Goal: Find specific page/section: Find specific page/section

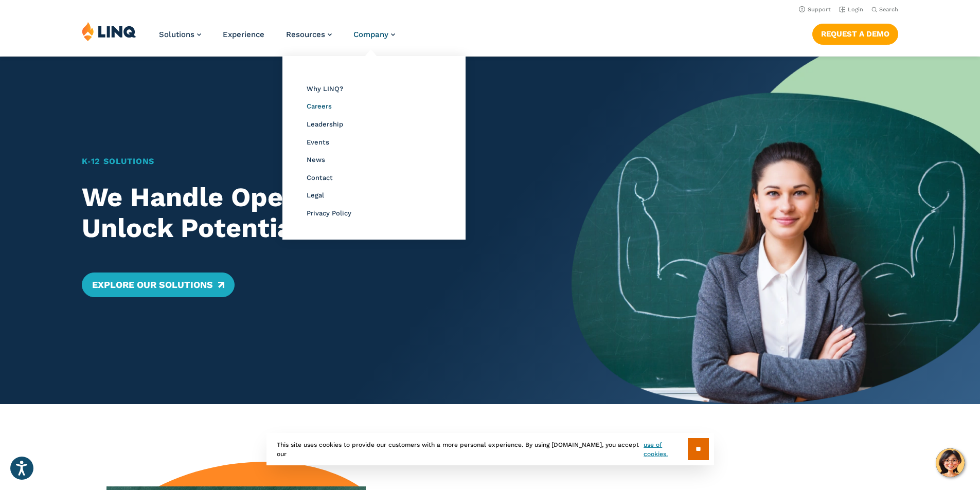
click at [319, 107] on span "Careers" at bounding box center [319, 106] width 25 height 8
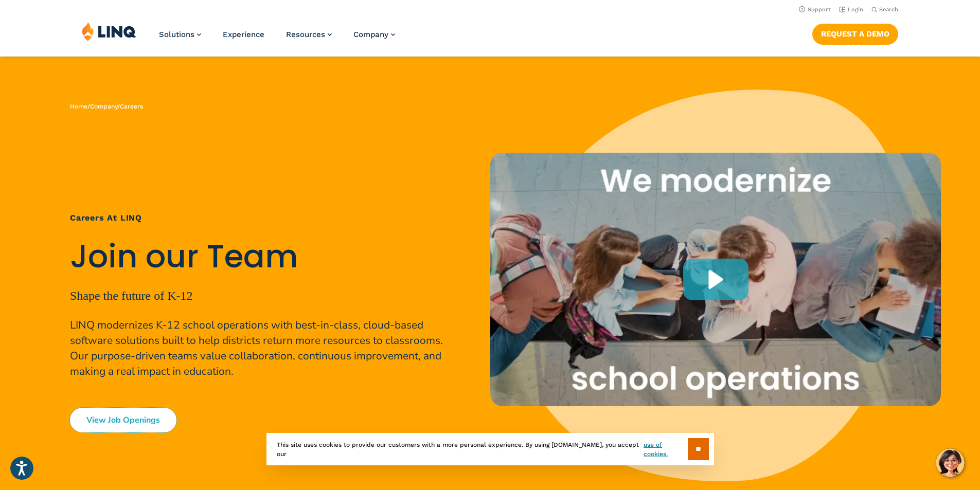
click at [132, 415] on link "View Job Openings" at bounding box center [123, 420] width 107 height 25
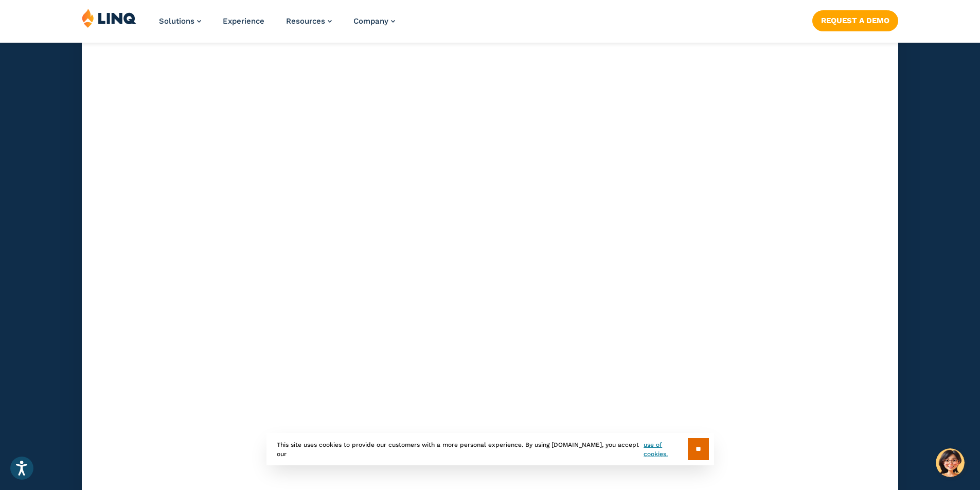
scroll to position [3006, 0]
